Goal: Information Seeking & Learning: Learn about a topic

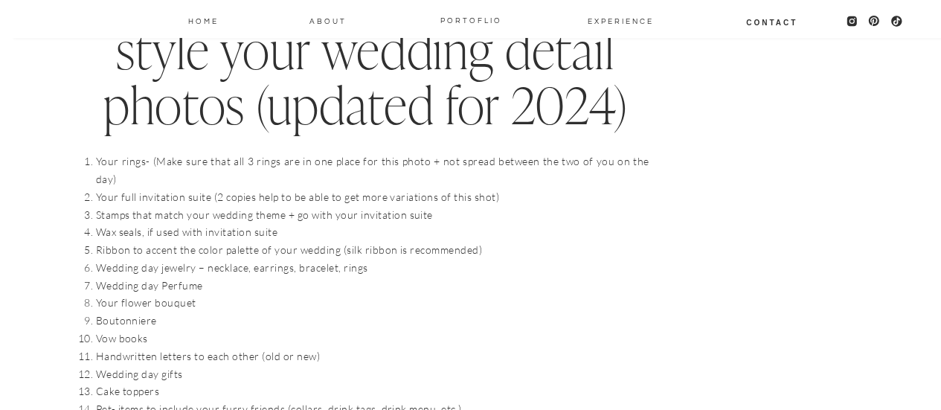
scroll to position [1563, 0]
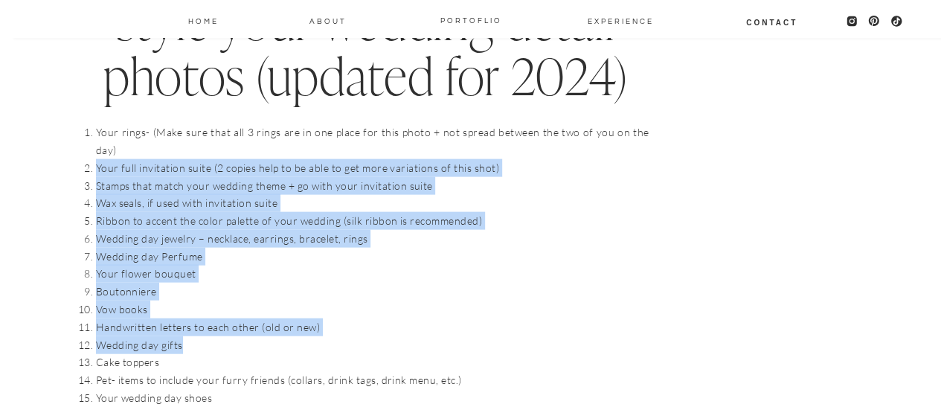
drag, startPoint x: 97, startPoint y: 151, endPoint x: 321, endPoint y: 323, distance: 282.3
click at [321, 323] on ol "Your rings- (Make sure that all 3 rings are in one place for this photo + not s…" at bounding box center [373, 416] width 554 height 584
click at [320, 336] on li "Wedding day gifts" at bounding box center [373, 345] width 554 height 18
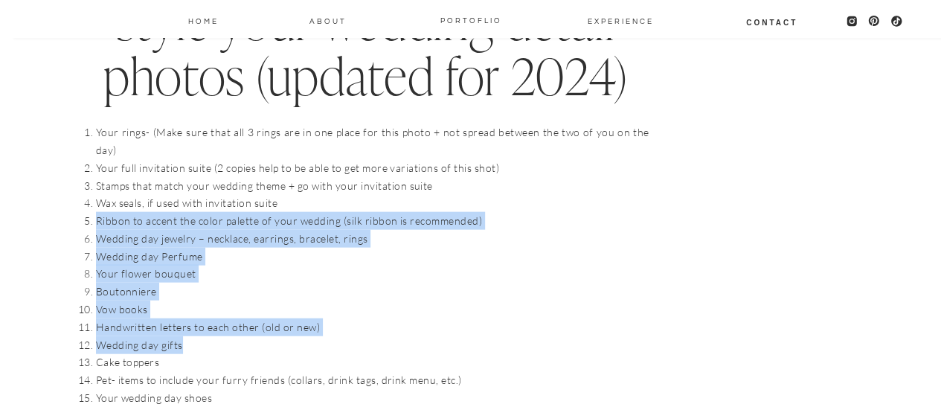
drag, startPoint x: 95, startPoint y: 202, endPoint x: 385, endPoint y: 319, distance: 313.1
click at [385, 319] on ol "Your rings- (Make sure that all 3 rings are in one place for this photo + not s…" at bounding box center [373, 416] width 554 height 584
click at [385, 336] on li "Wedding day gifts" at bounding box center [373, 345] width 554 height 18
click at [318, 301] on li "Vow books" at bounding box center [373, 310] width 554 height 18
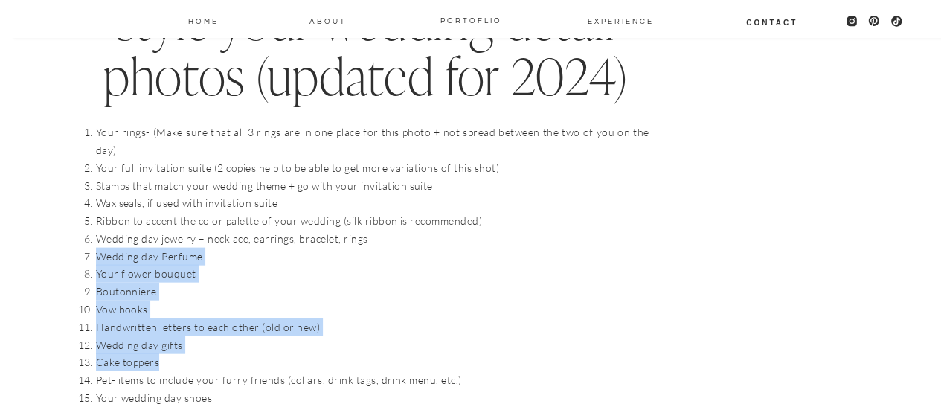
drag, startPoint x: 95, startPoint y: 237, endPoint x: 246, endPoint y: 340, distance: 182.7
click at [246, 340] on ol "Your rings- (Make sure that all 3 rings are in one place for this photo + not s…" at bounding box center [373, 416] width 554 height 584
click at [246, 353] on li "Cake toppers" at bounding box center [373, 362] width 554 height 18
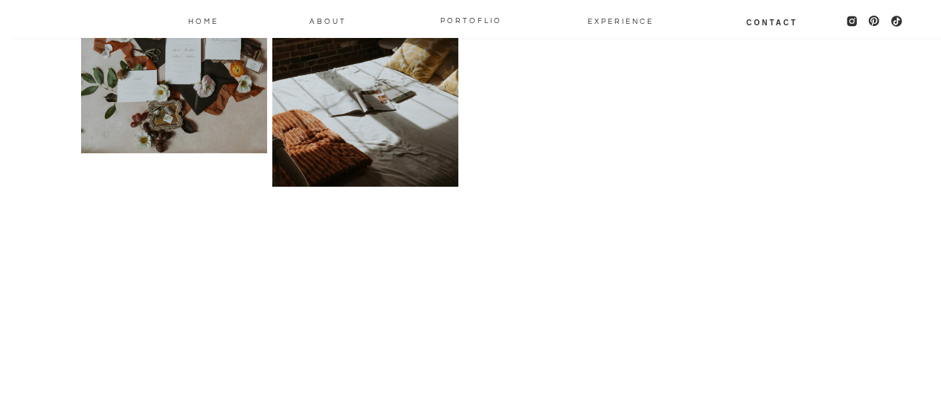
scroll to position [2530, 0]
